Goal: Navigation & Orientation: Find specific page/section

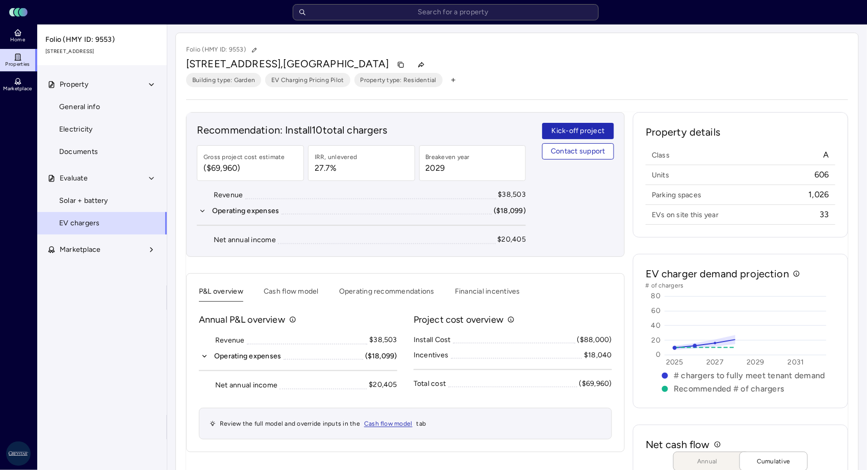
click at [334, 16] on input "text" at bounding box center [446, 12] width 306 height 16
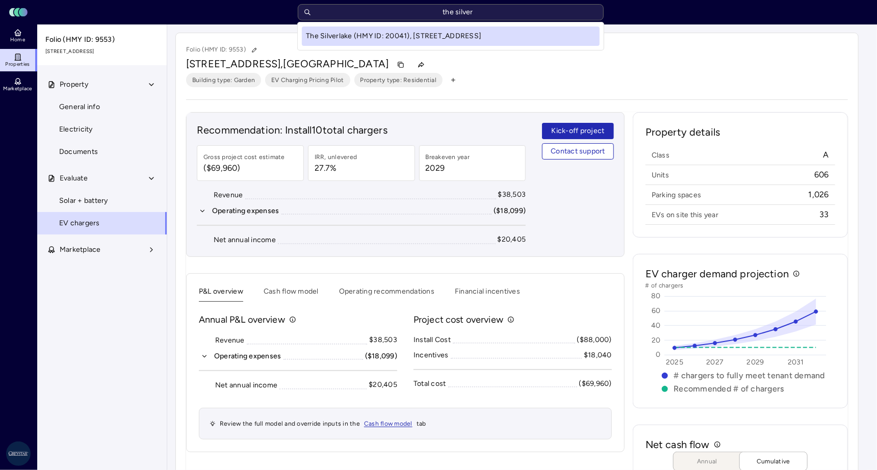
type input "the silverl"
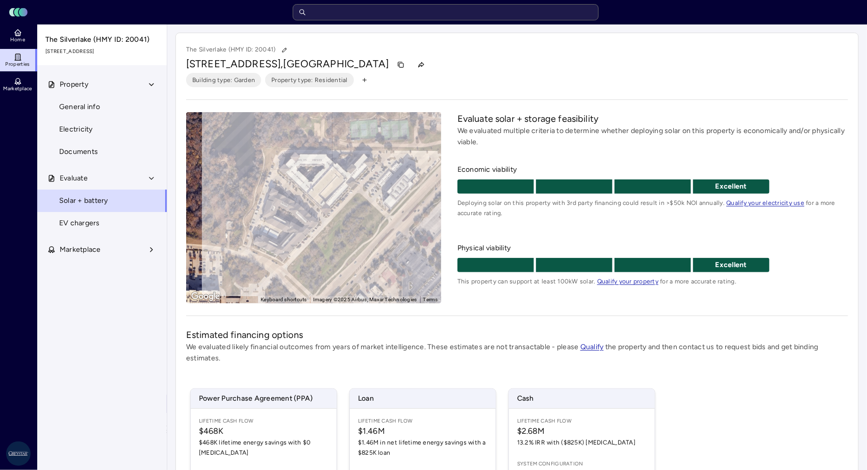
click at [87, 220] on span "EV chargers" at bounding box center [79, 223] width 41 height 11
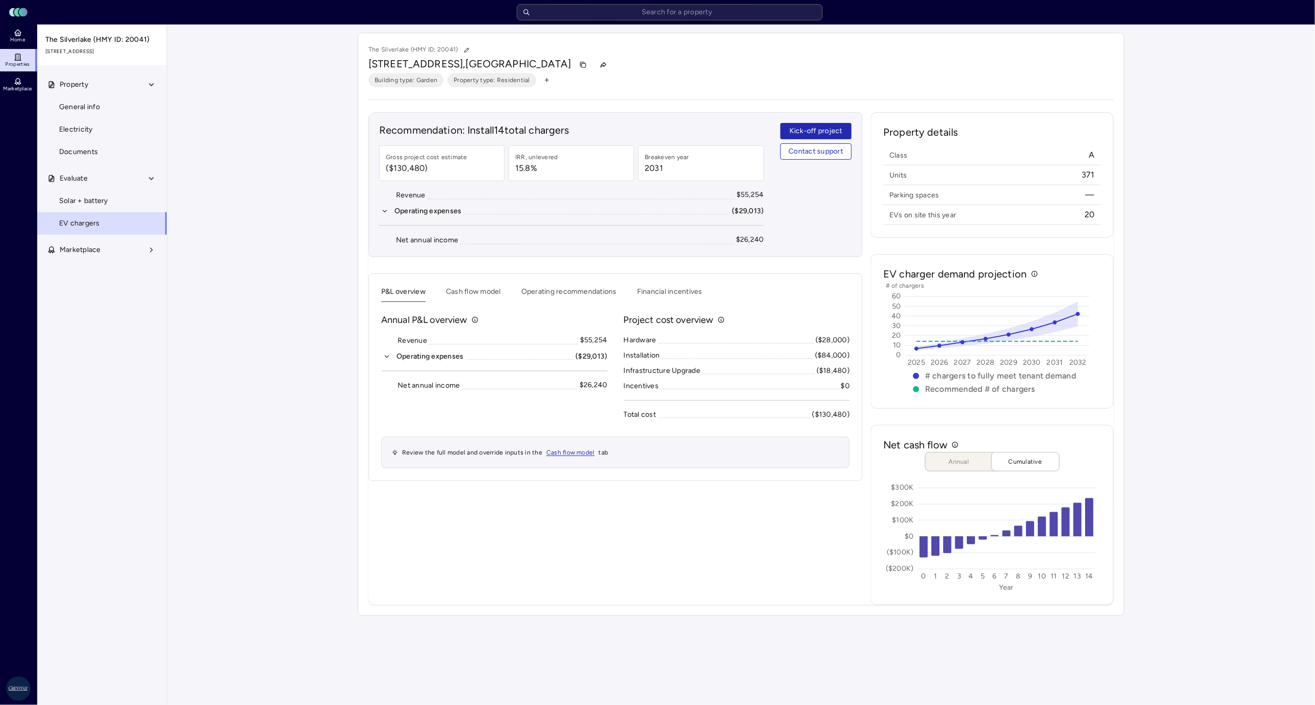
click at [71, 200] on span "Solar + battery" at bounding box center [83, 200] width 49 height 11
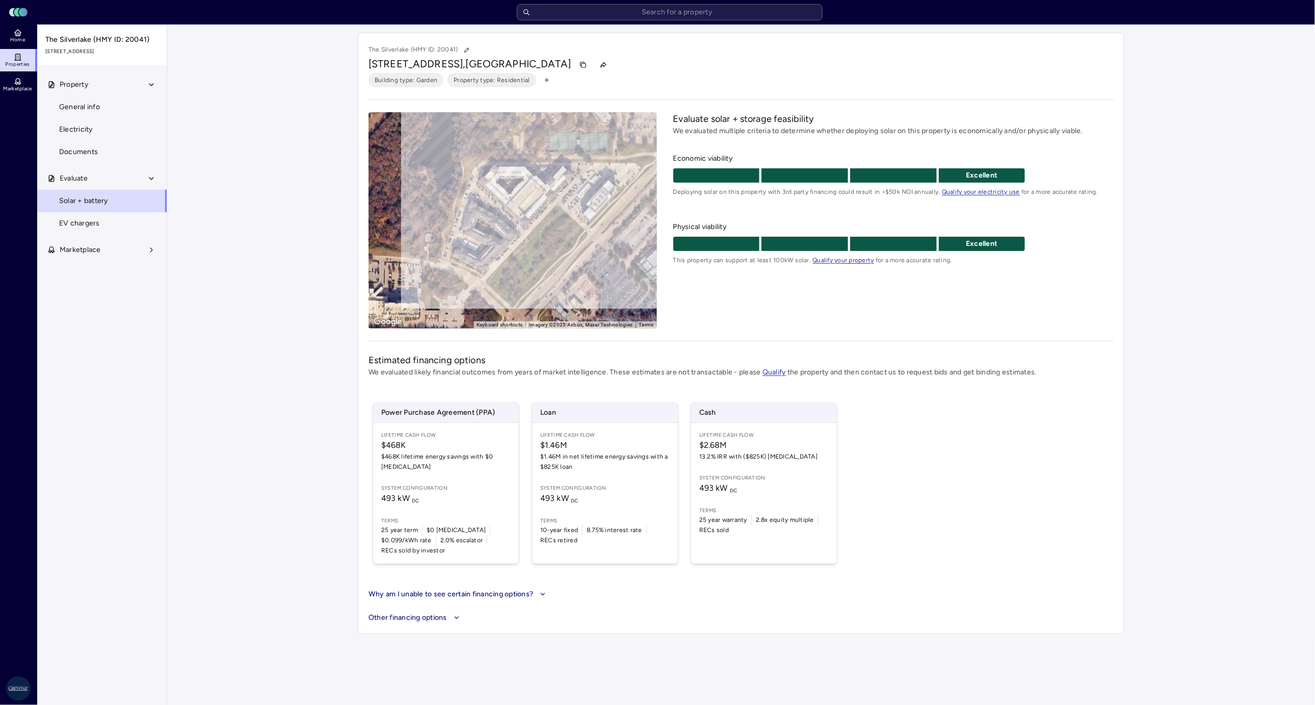
click at [106, 233] on link "EV chargers" at bounding box center [102, 223] width 131 height 22
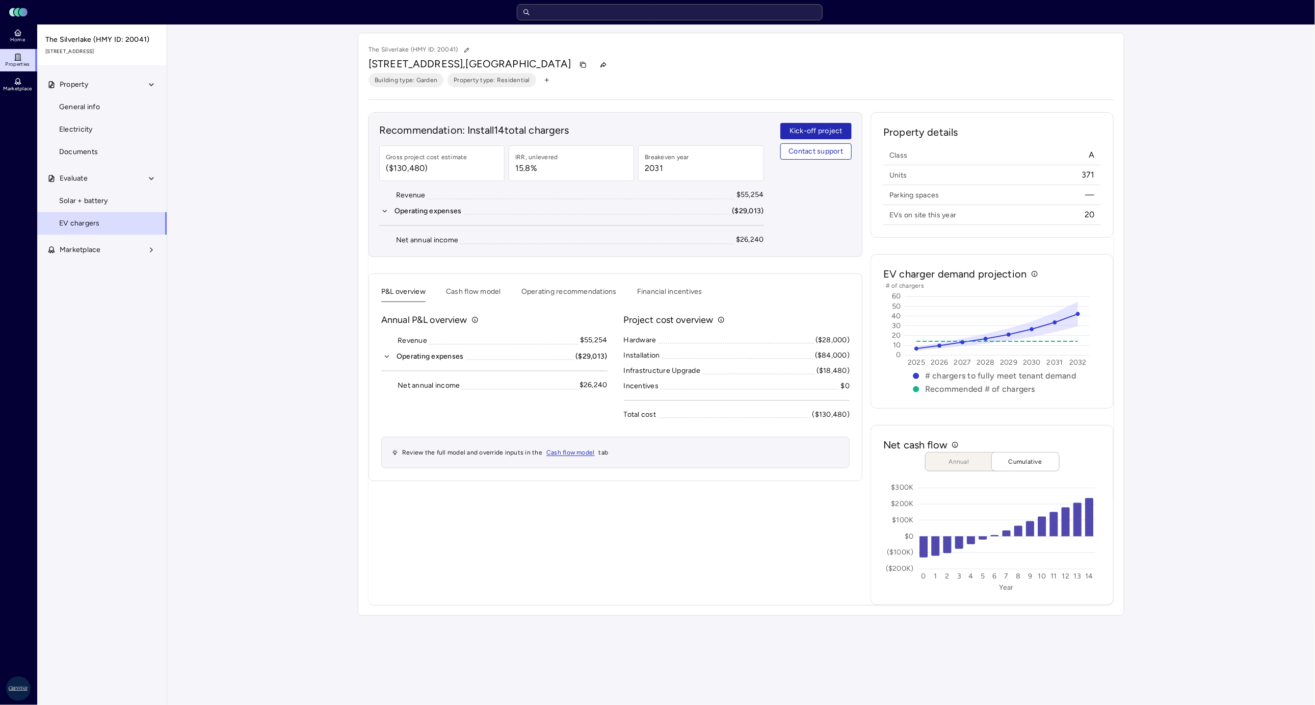
click at [788, 6] on input "text" at bounding box center [670, 12] width 306 height 16
type input "park summit"
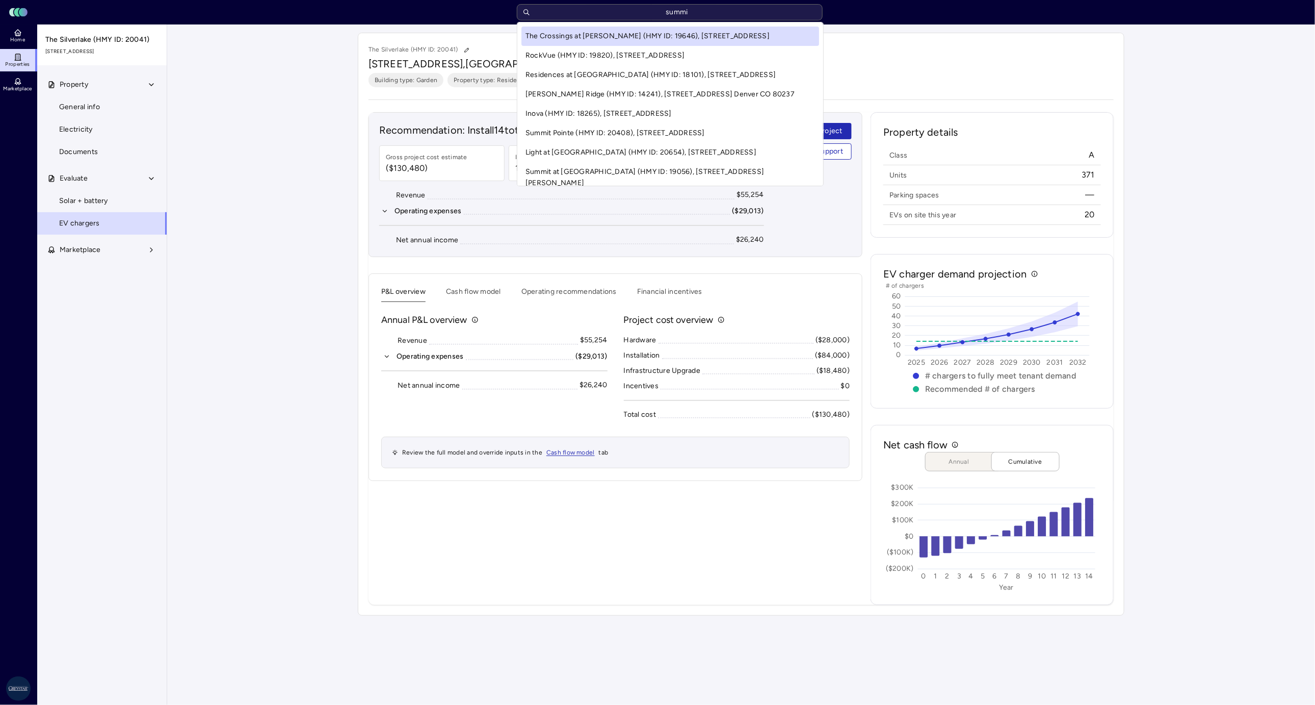
type input "summit"
